Goal: Task Accomplishment & Management: Complete application form

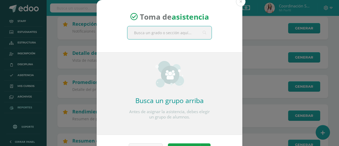
scroll to position [159, 0]
click at [240, 3] on button at bounding box center [241, 2] width 10 height 10
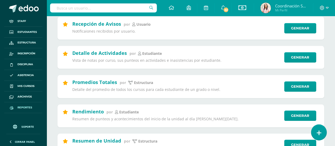
click at [320, 131] on icon at bounding box center [318, 133] width 5 height 6
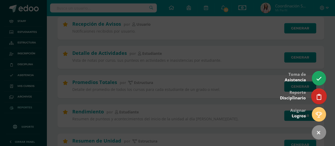
click at [318, 95] on icon at bounding box center [318, 97] width 5 height 6
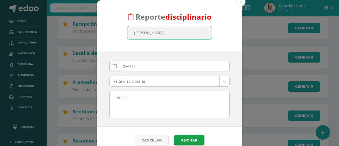
type input "Santiago Monterroso"
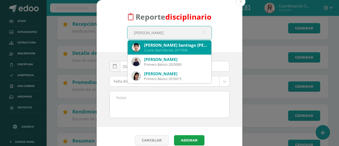
click at [185, 48] on div "Cuarto Bachillerato 2017008" at bounding box center [175, 50] width 63 height 4
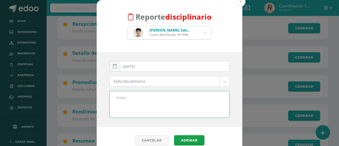
click at [132, 98] on textarea at bounding box center [170, 104] width 120 height 26
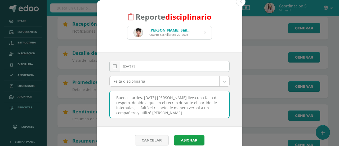
click at [205, 106] on textarea "Buenas tardes, hoy Santiago lleva una falta de respeto, debido a que en el recr…" at bounding box center [170, 104] width 120 height 26
click at [199, 113] on textarea "Buenas tardes, hoy Santiago lleva una falta de respeto, debido a que en el recr…" at bounding box center [170, 104] width 120 height 26
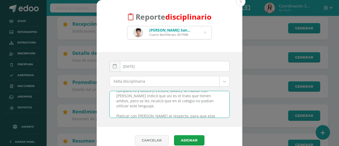
scroll to position [0, 0]
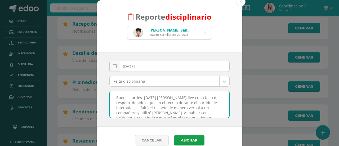
click at [204, 102] on textarea "Buenas tardes, [DATE] [PERSON_NAME] lleva una falta de respeto, debido a que en…" at bounding box center [170, 104] width 120 height 26
click at [201, 102] on textarea "Buenas tardes, [DATE] [PERSON_NAME] lleva una falta de respeto, debido a que en…" at bounding box center [170, 104] width 120 height 26
click at [205, 102] on textarea "Buenas tardes, [DATE] [PERSON_NAME] lleva una falta de respeto, debido a que en…" at bounding box center [170, 104] width 120 height 26
click at [188, 106] on textarea "Buenas tardes, [DATE] [PERSON_NAME] lleva una falta de respeto, debido a que en…" at bounding box center [170, 104] width 120 height 26
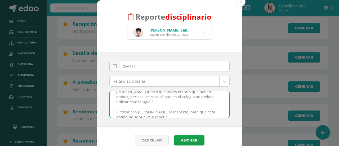
scroll to position [7, 0]
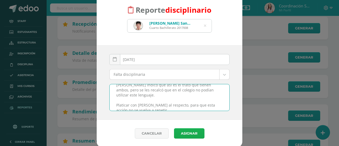
type textarea "Buenas tardes, [DATE] [PERSON_NAME] lleva una falta de respeto, debido a que en…"
click at [186, 131] on button "Asignar" at bounding box center [189, 133] width 30 height 10
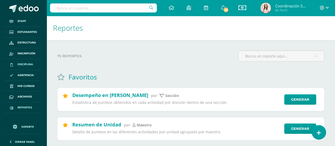
click at [19, 63] on span "Disciplina" at bounding box center [25, 64] width 16 height 4
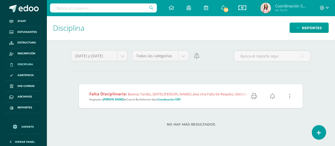
click at [271, 95] on icon at bounding box center [272, 96] width 5 height 6
click at [320, 127] on link at bounding box center [318, 131] width 15 height 15
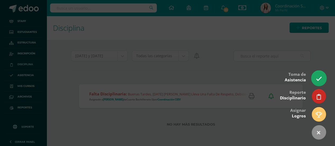
click at [317, 79] on icon at bounding box center [318, 79] width 6 height 6
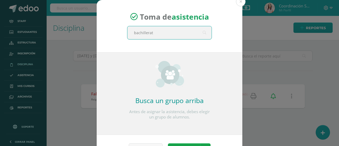
type input "bachillerato"
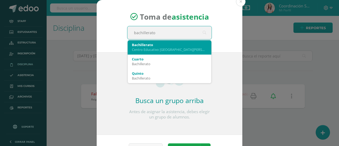
click at [170, 46] on div "Bachillerato" at bounding box center [169, 44] width 75 height 5
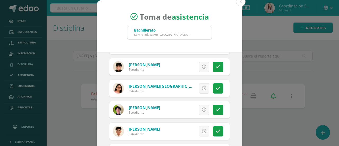
scroll to position [486, 0]
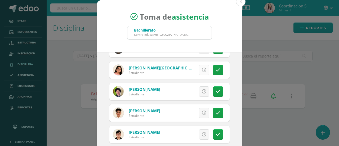
click at [199, 73] on link at bounding box center [204, 70] width 10 height 10
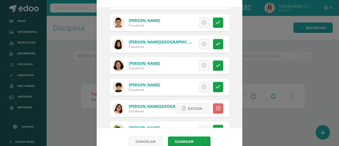
scroll to position [400, 0]
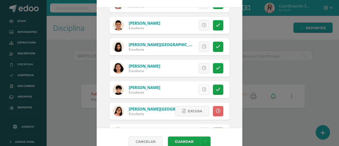
click at [202, 90] on icon at bounding box center [204, 89] width 4 height 4
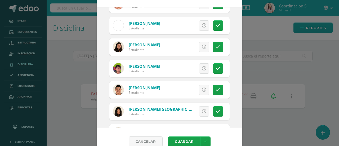
scroll to position [334, 0]
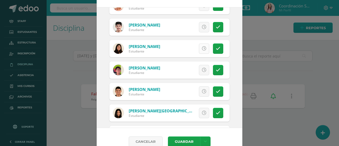
click at [202, 48] on icon at bounding box center [204, 48] width 4 height 4
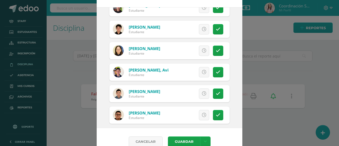
scroll to position [74, 0]
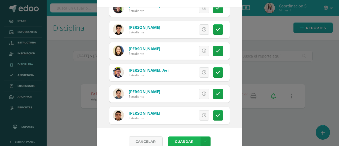
click at [179, 139] on button "Guardar" at bounding box center [184, 141] width 32 height 10
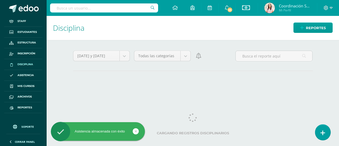
click at [323, 131] on icon at bounding box center [322, 133] width 5 height 6
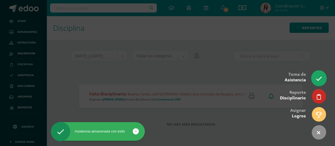
click at [321, 78] on icon at bounding box center [318, 79] width 6 height 6
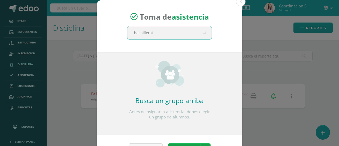
type input "bachillerato"
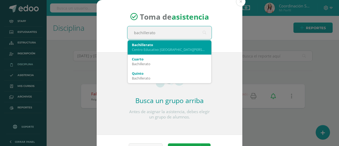
click at [168, 45] on div "Bachillerato" at bounding box center [169, 44] width 75 height 5
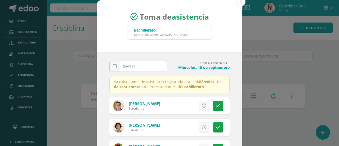
click at [141, 67] on input "[DATE]" at bounding box center [138, 66] width 57 height 10
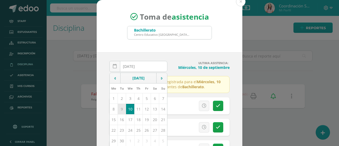
click at [118, 111] on td "9" at bounding box center [122, 108] width 8 height 11
type input "2025-09-09"
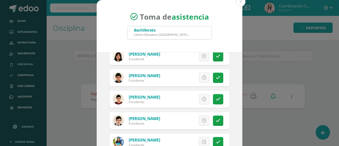
scroll to position [200, 0]
click at [202, 100] on icon at bounding box center [204, 99] width 4 height 4
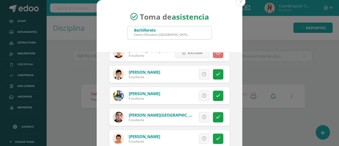
scroll to position [252, 0]
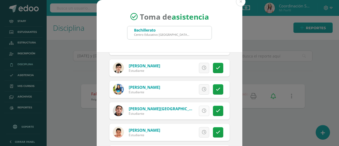
click at [202, 109] on icon at bounding box center [204, 111] width 4 height 4
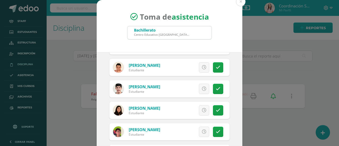
scroll to position [319, 0]
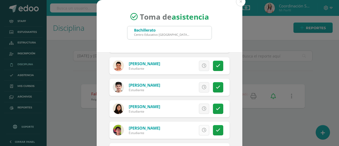
click at [202, 128] on icon at bounding box center [204, 130] width 4 height 4
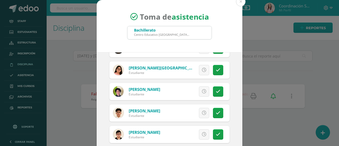
scroll to position [53, 0]
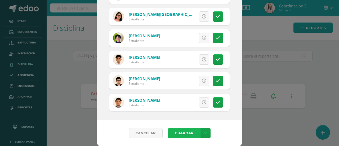
click at [183, 132] on button "Guardar" at bounding box center [184, 133] width 32 height 10
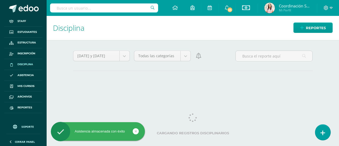
click at [326, 129] on link at bounding box center [322, 131] width 15 height 15
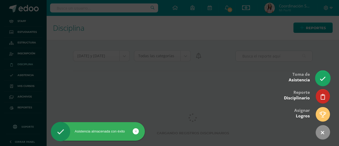
click at [323, 80] on icon at bounding box center [322, 79] width 6 height 6
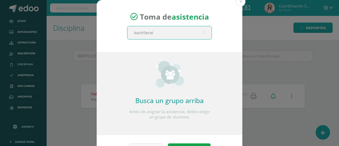
type input "bachillerato"
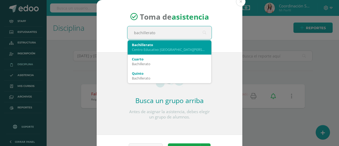
click at [155, 42] on div "Bachillerato" at bounding box center [169, 44] width 75 height 5
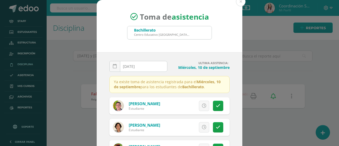
click at [142, 67] on input "[DATE]" at bounding box center [138, 66] width 57 height 10
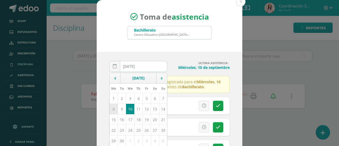
click at [113, 108] on td "8" at bounding box center [114, 108] width 8 height 11
type input "2025-09-08"
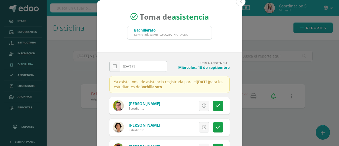
click at [237, 4] on button at bounding box center [241, 2] width 10 height 10
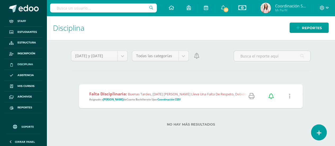
click at [313, 135] on link at bounding box center [318, 131] width 15 height 15
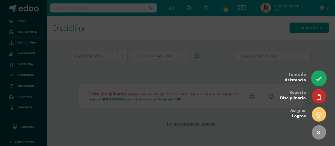
click at [318, 80] on icon at bounding box center [318, 79] width 6 height 6
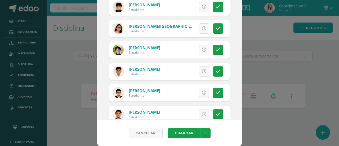
scroll to position [535, 0]
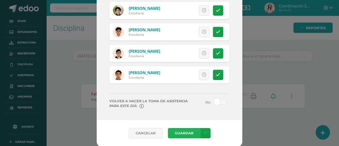
click at [188, 131] on button "Guardar" at bounding box center [184, 133] width 32 height 10
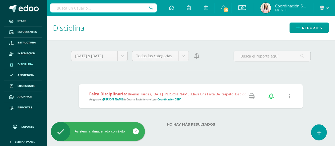
click at [320, 134] on icon at bounding box center [318, 133] width 5 height 6
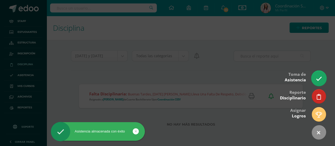
click at [321, 80] on icon at bounding box center [318, 79] width 6 height 6
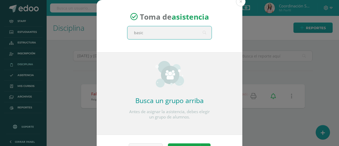
type input "basico"
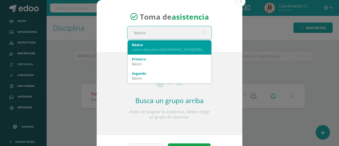
click at [163, 44] on div "Básico" at bounding box center [169, 44] width 75 height 5
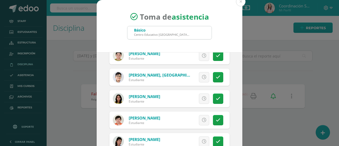
scroll to position [52, 0]
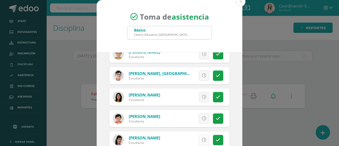
click at [202, 139] on icon at bounding box center [204, 140] width 4 height 4
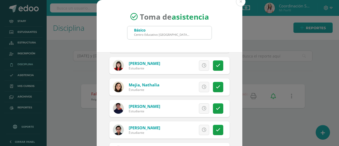
scroll to position [384, 0]
click at [199, 129] on link at bounding box center [204, 129] width 10 height 10
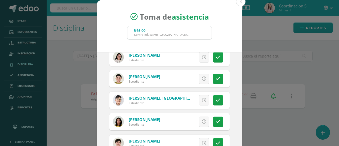
scroll to position [17, 0]
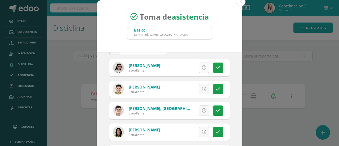
click at [202, 68] on icon at bounding box center [204, 67] width 4 height 4
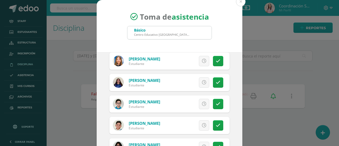
scroll to position [196, 0]
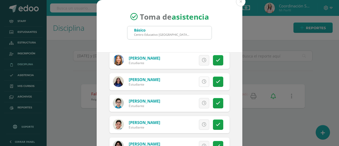
click at [201, 83] on link at bounding box center [204, 81] width 10 height 10
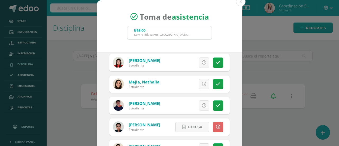
scroll to position [387, 0]
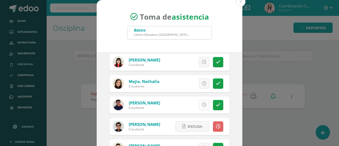
click at [202, 106] on icon at bounding box center [204, 105] width 4 height 4
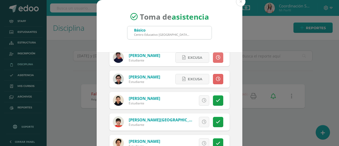
scroll to position [434, 0]
click at [199, 102] on link at bounding box center [204, 101] width 10 height 10
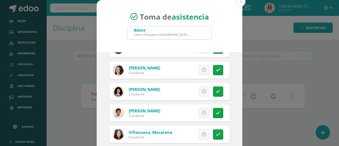
scroll to position [53, 0]
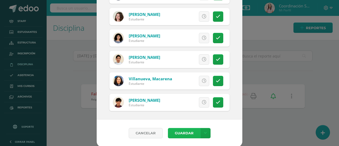
click at [176, 133] on button "Guardar" at bounding box center [184, 133] width 32 height 10
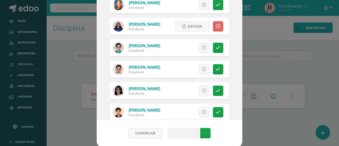
scroll to position [7, 0]
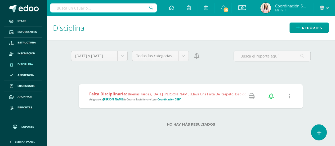
click at [315, 128] on link at bounding box center [318, 131] width 15 height 15
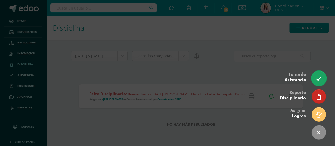
click at [321, 81] on icon at bounding box center [318, 79] width 6 height 6
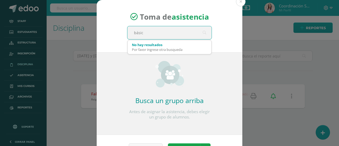
type input "básico"
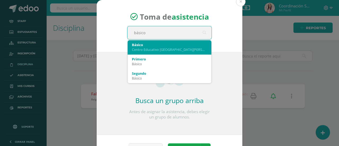
click at [188, 48] on div "Centro Educativo [GEOGRAPHIC_DATA][PERSON_NAME]" at bounding box center [169, 49] width 75 height 5
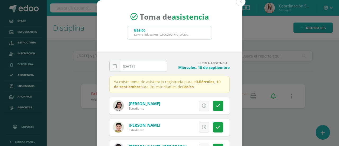
click at [146, 67] on input "[DATE]" at bounding box center [138, 66] width 57 height 10
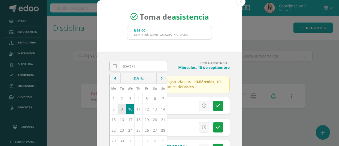
click at [120, 106] on td "9" at bounding box center [122, 108] width 8 height 11
type input "[DATE]"
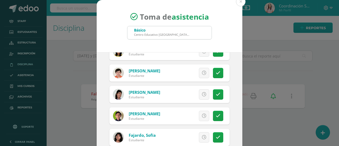
scroll to position [98, 0]
click at [202, 95] on icon at bounding box center [204, 94] width 4 height 4
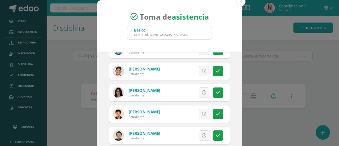
scroll to position [251, 0]
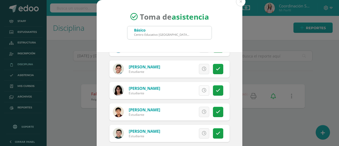
click at [202, 88] on icon at bounding box center [204, 90] width 4 height 4
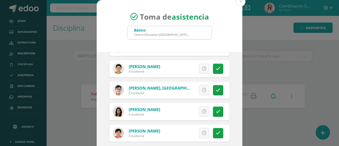
scroll to position [37, 0]
click at [202, 88] on icon at bounding box center [204, 90] width 4 height 4
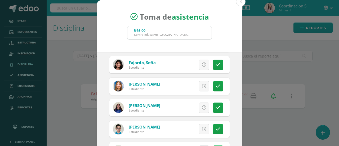
scroll to position [170, 0]
click at [199, 88] on link at bounding box center [204, 86] width 10 height 10
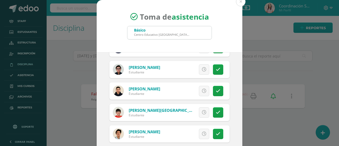
scroll to position [444, 0]
click at [202, 88] on icon at bounding box center [204, 90] width 4 height 4
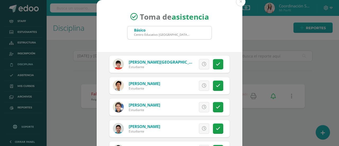
scroll to position [489, 0]
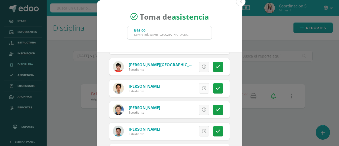
click at [202, 88] on icon at bounding box center [204, 88] width 4 height 4
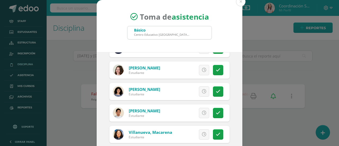
scroll to position [53, 0]
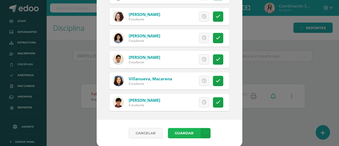
click at [176, 135] on button "Guardar" at bounding box center [184, 133] width 32 height 10
